Goal: Information Seeking & Learning: Find specific fact

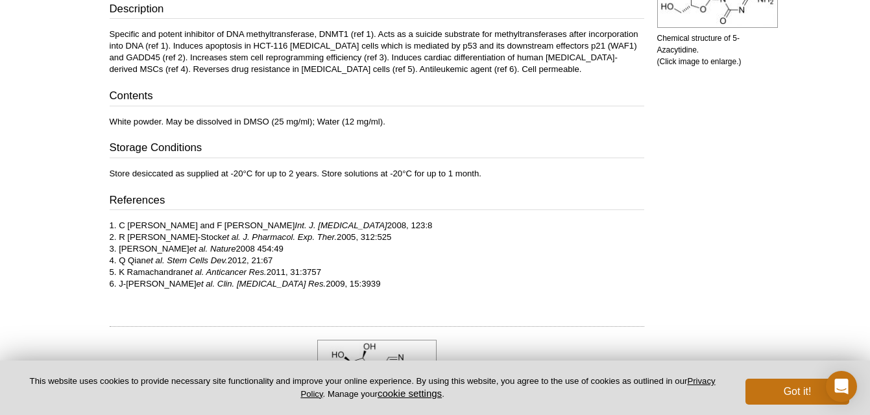
scroll to position [402, 0]
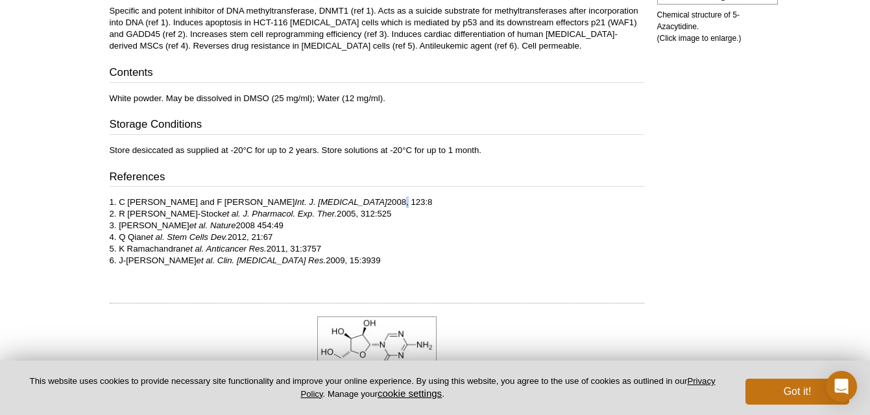
click at [290, 200] on p "1. C [PERSON_NAME] and F [PERSON_NAME] Int. J. [MEDICAL_DATA] 2008, 123:8 2. R …" at bounding box center [377, 238] width 535 height 82
drag, startPoint x: 117, startPoint y: 202, endPoint x: 230, endPoint y: 200, distance: 112.9
click at [230, 200] on p "1. C [PERSON_NAME] and F [PERSON_NAME] Int. J. [MEDICAL_DATA] 2008, 123:8 2. R …" at bounding box center [377, 238] width 535 height 82
click at [496, 239] on p "1. C [PERSON_NAME] and F [PERSON_NAME] Int. J. [MEDICAL_DATA] 2008, 123:8 2. R …" at bounding box center [377, 238] width 535 height 82
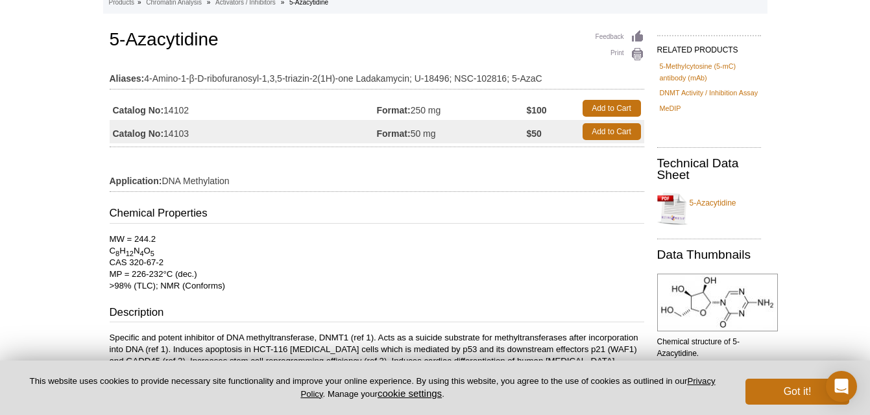
scroll to position [0, 0]
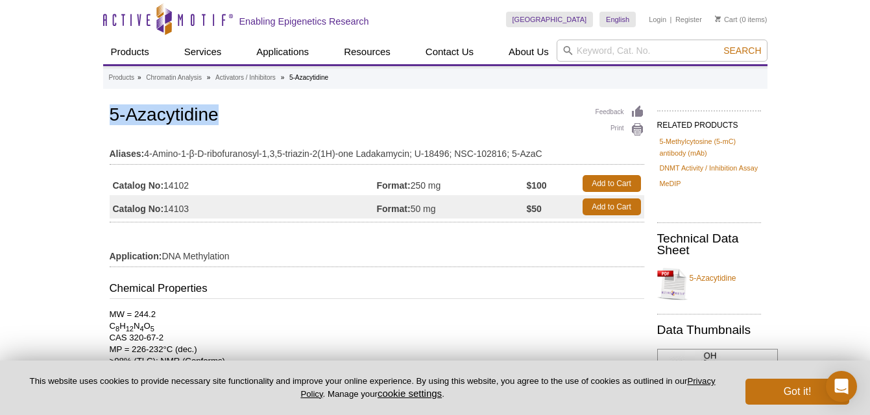
drag, startPoint x: 112, startPoint y: 114, endPoint x: 178, endPoint y: 125, distance: 67.1
click at [223, 121] on h1 "5-Azacytidine" at bounding box center [377, 116] width 535 height 22
copy h1 "5-Azacytidine"
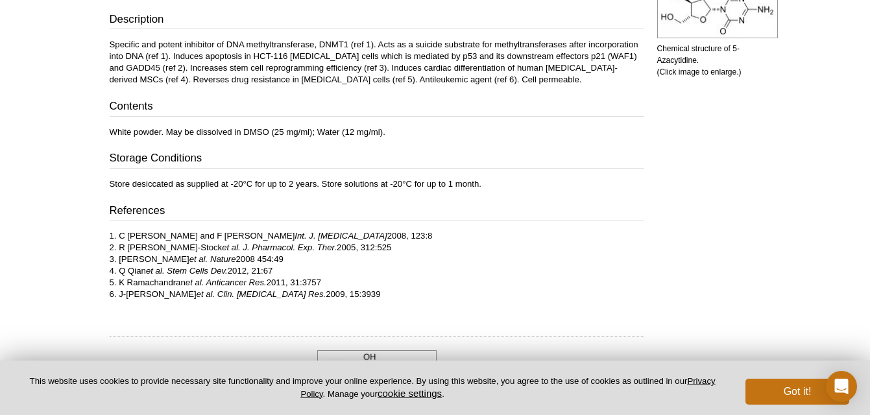
scroll to position [389, 0]
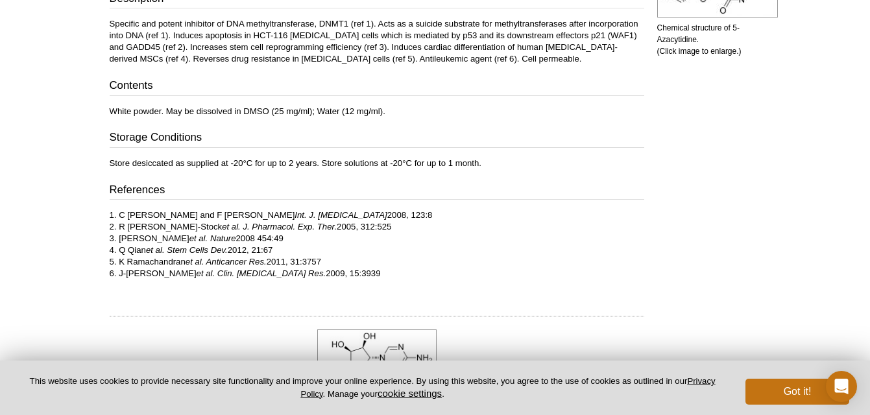
drag, startPoint x: 271, startPoint y: 238, endPoint x: 117, endPoint y: 240, distance: 153.8
click at [117, 240] on p "1. C [PERSON_NAME] and F [PERSON_NAME] Int. J. [MEDICAL_DATA] 2008, 123:8 2. R …" at bounding box center [377, 251] width 535 height 82
copy p "[PERSON_NAME] et al. Nature 2008 454:49"
